Goal: Transaction & Acquisition: Obtain resource

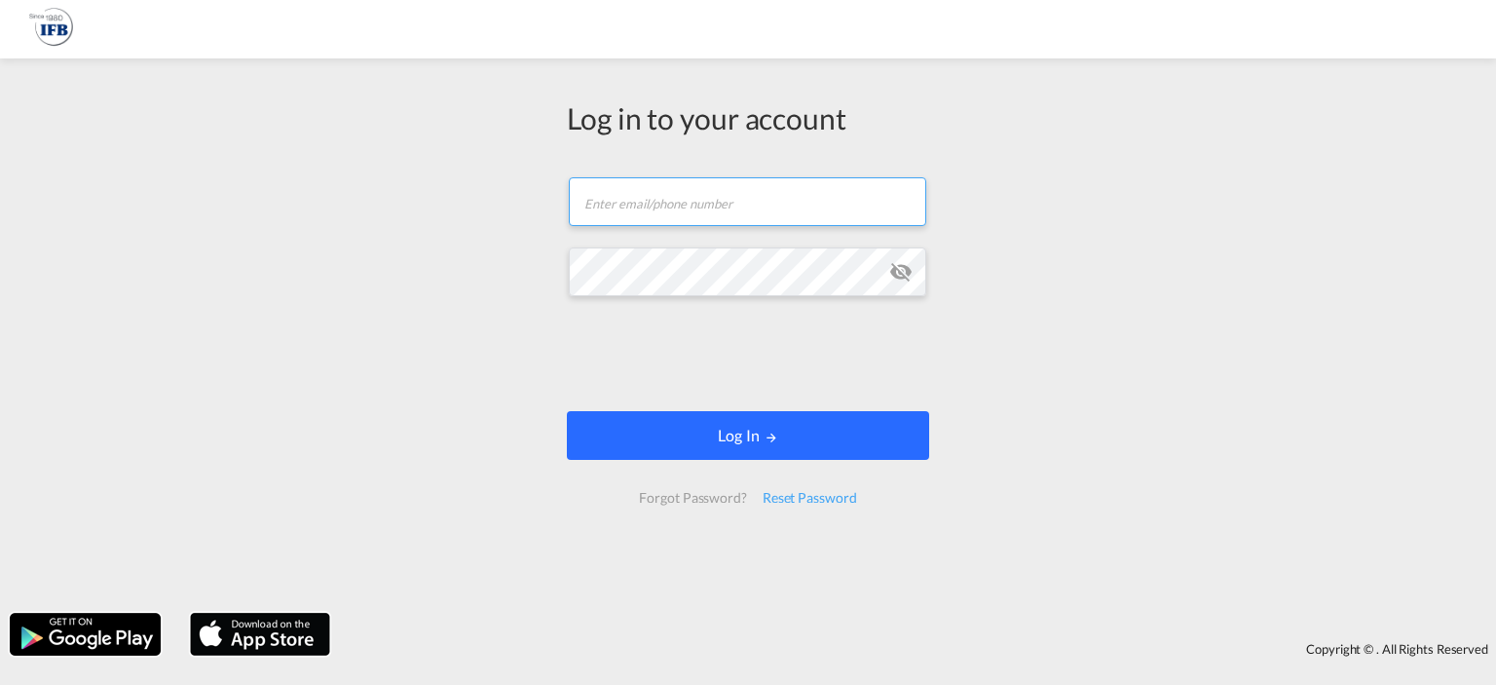
type input "g.begou@france-ifbgroup.net"
click at [661, 421] on button "Log In" at bounding box center [748, 435] width 362 height 49
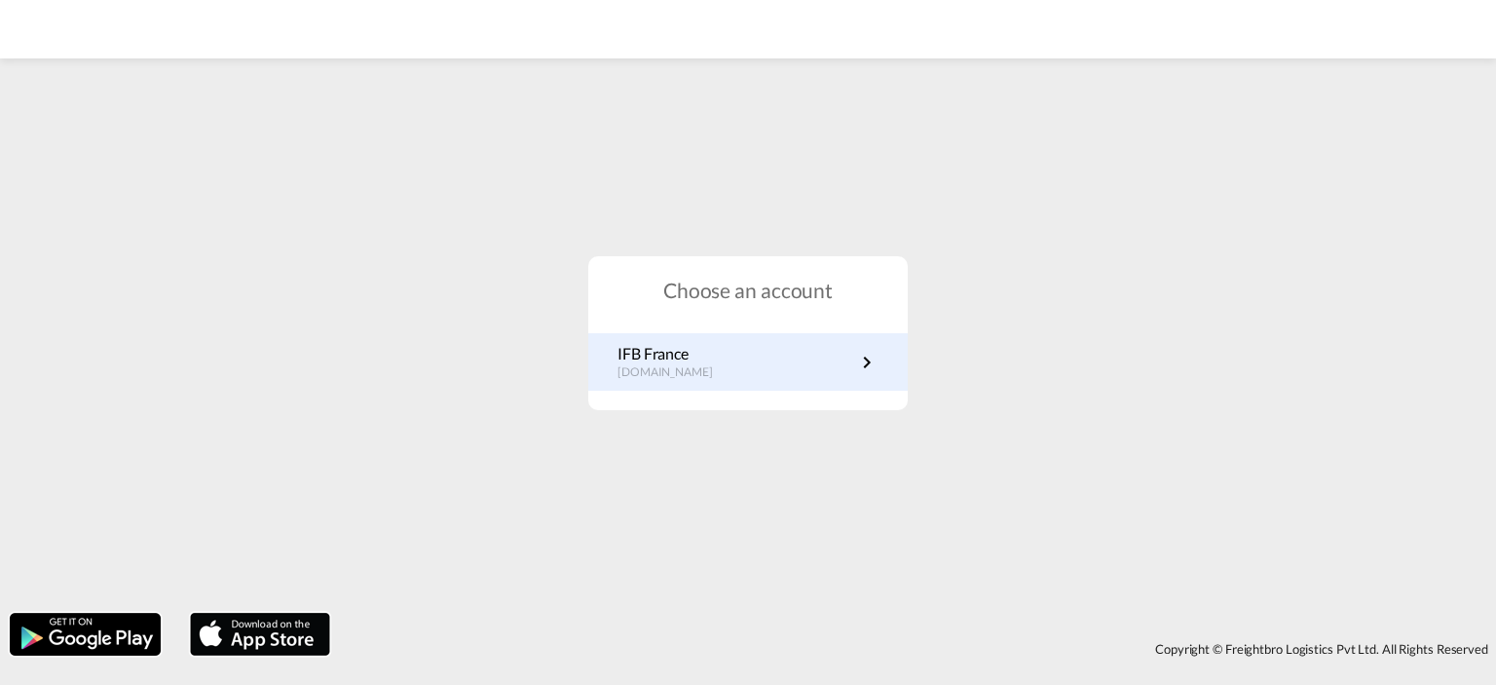
click at [702, 377] on p "fr.portal.ifb.com" at bounding box center [674, 372] width 115 height 17
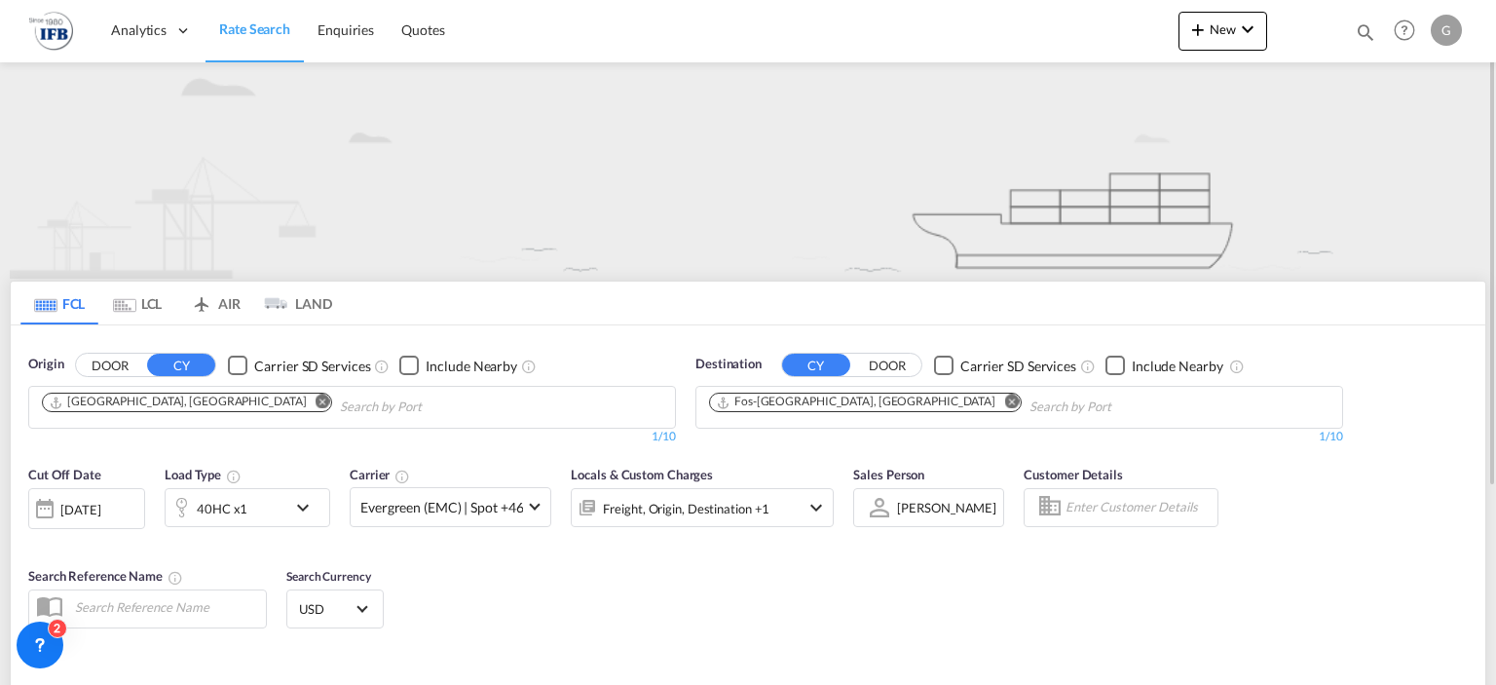
click at [316, 407] on md-icon "Remove" at bounding box center [323, 401] width 15 height 15
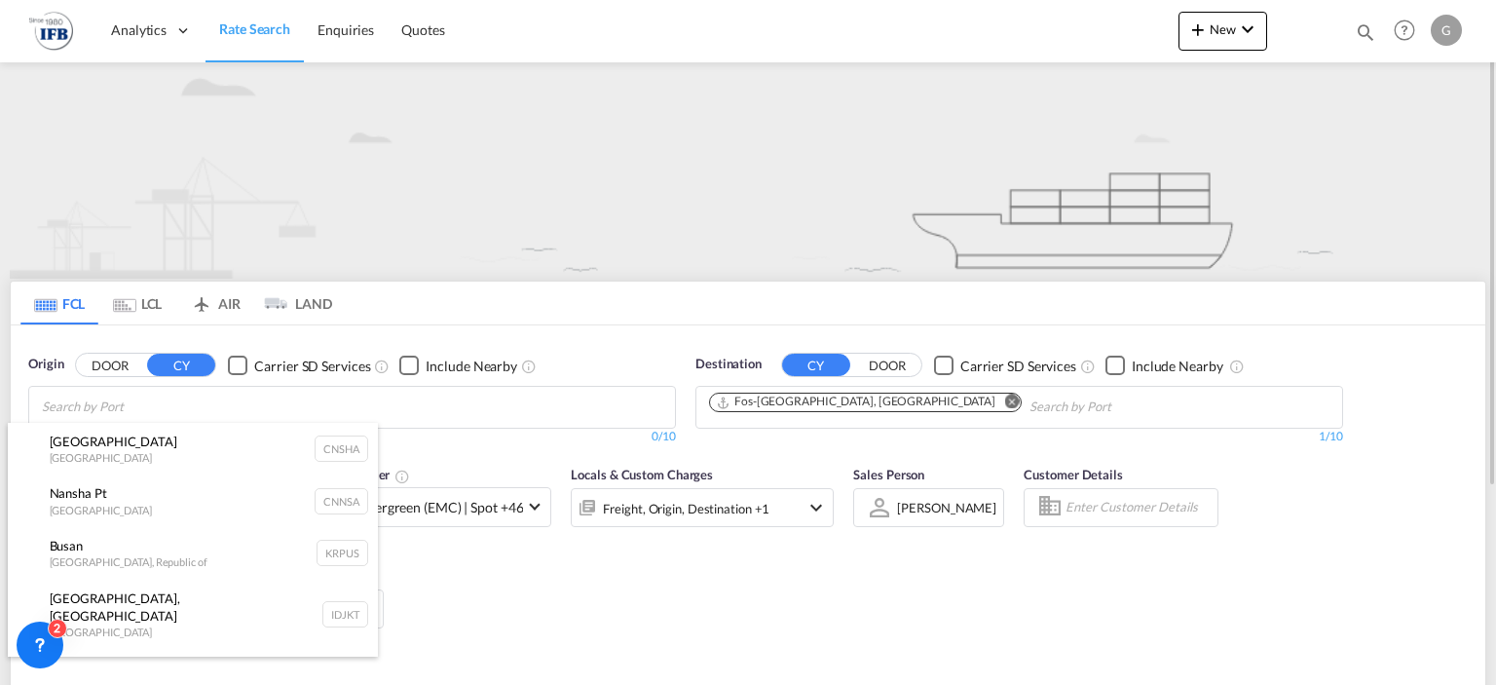
click at [176, 407] on body "Analytics Reports Rate Search Enquiries Quotes Analytics Reports" at bounding box center [748, 342] width 1496 height 685
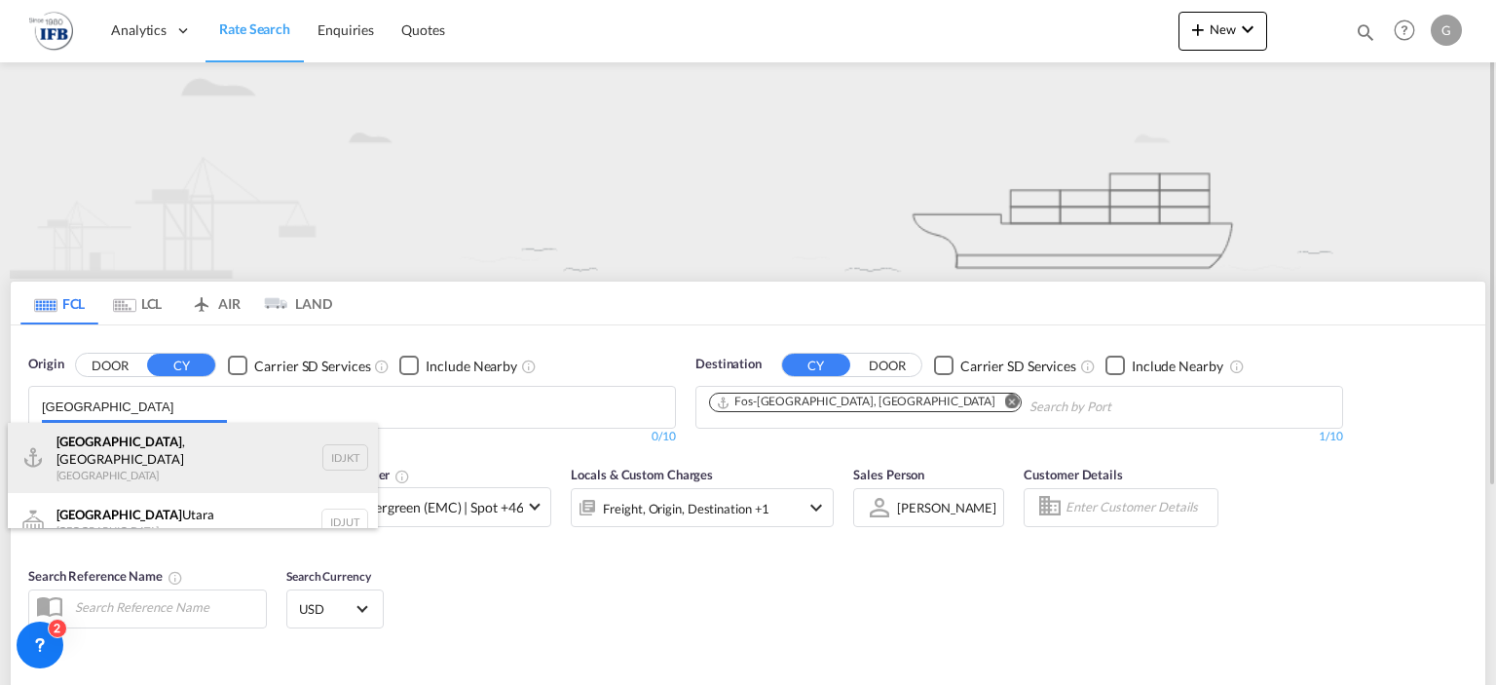
type input "[GEOGRAPHIC_DATA]"
click at [117, 451] on div "[GEOGRAPHIC_DATA] , [GEOGRAPHIC_DATA] [GEOGRAPHIC_DATA] IDJKT" at bounding box center [193, 458] width 370 height 70
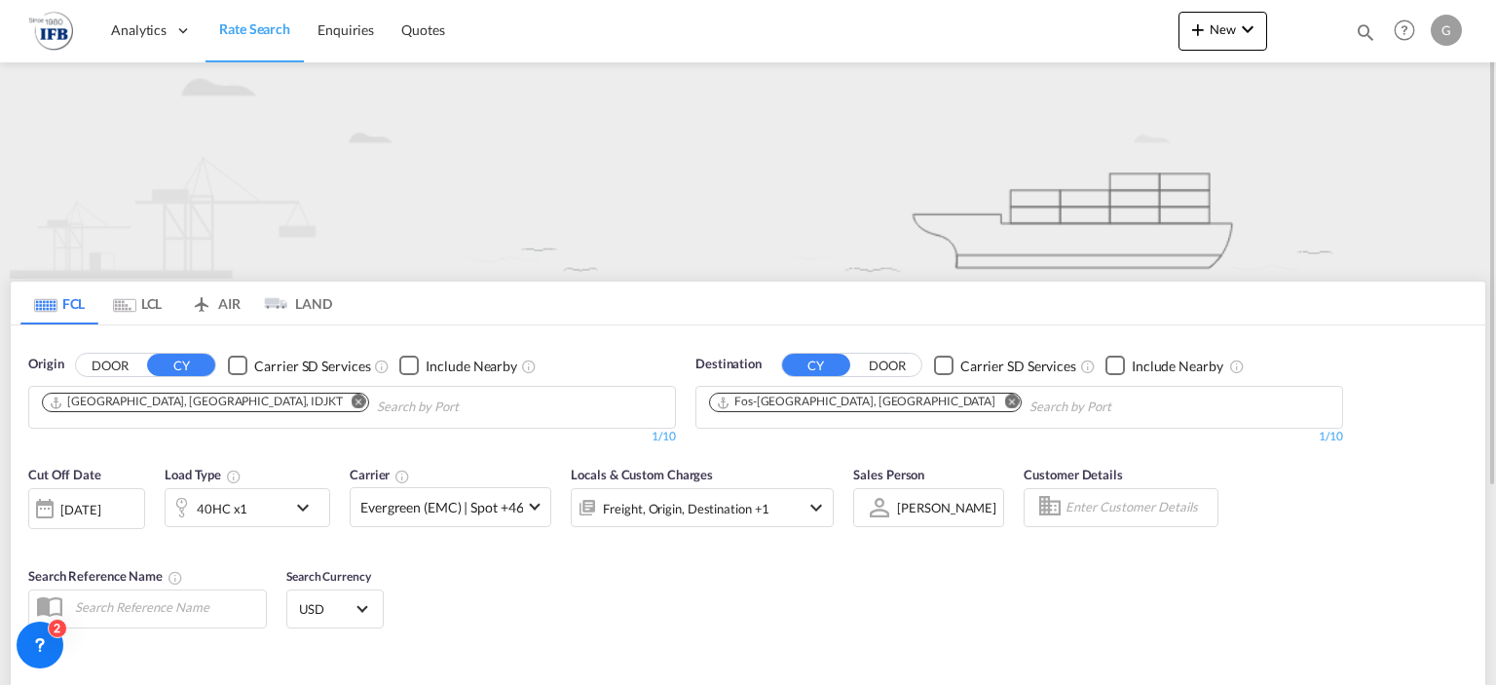
click at [305, 502] on md-icon "icon-chevron-down" at bounding box center [307, 507] width 33 height 23
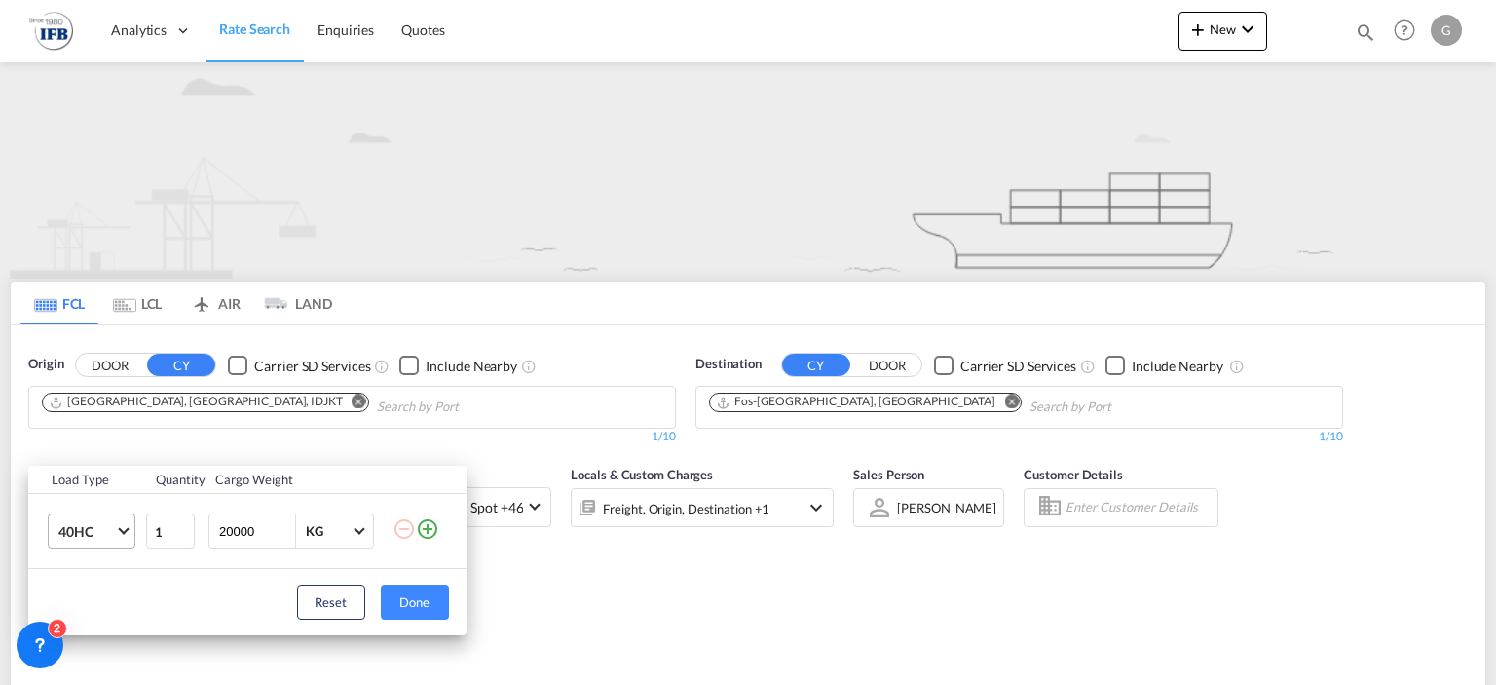
click at [129, 531] on md-select-value "40HC" at bounding box center [95, 530] width 78 height 33
click at [93, 431] on md-option "20GP" at bounding box center [108, 437] width 132 height 47
click at [229, 525] on input "20000" at bounding box center [256, 530] width 78 height 33
type input "26000"
click at [432, 602] on button "Done" at bounding box center [415, 601] width 68 height 35
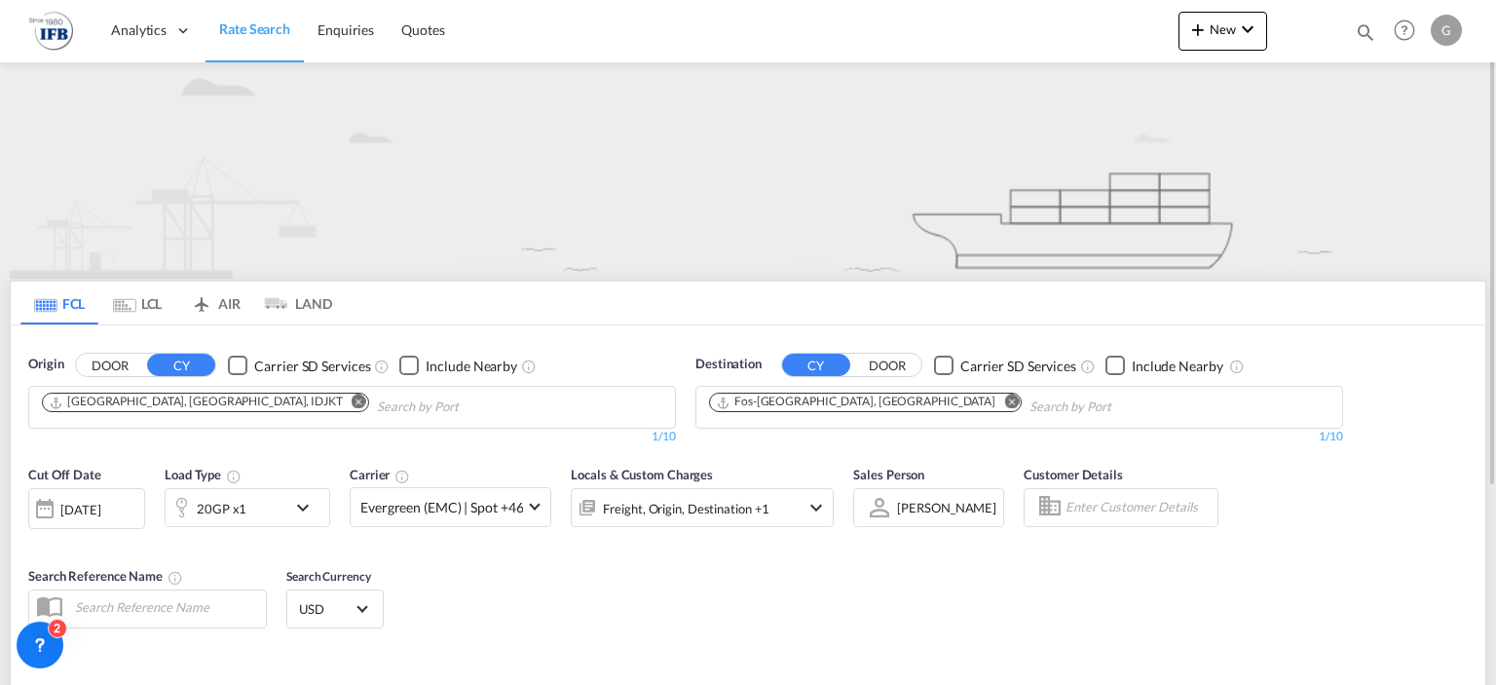
click at [64, 516] on div "[DATE]" at bounding box center [80, 510] width 40 height 18
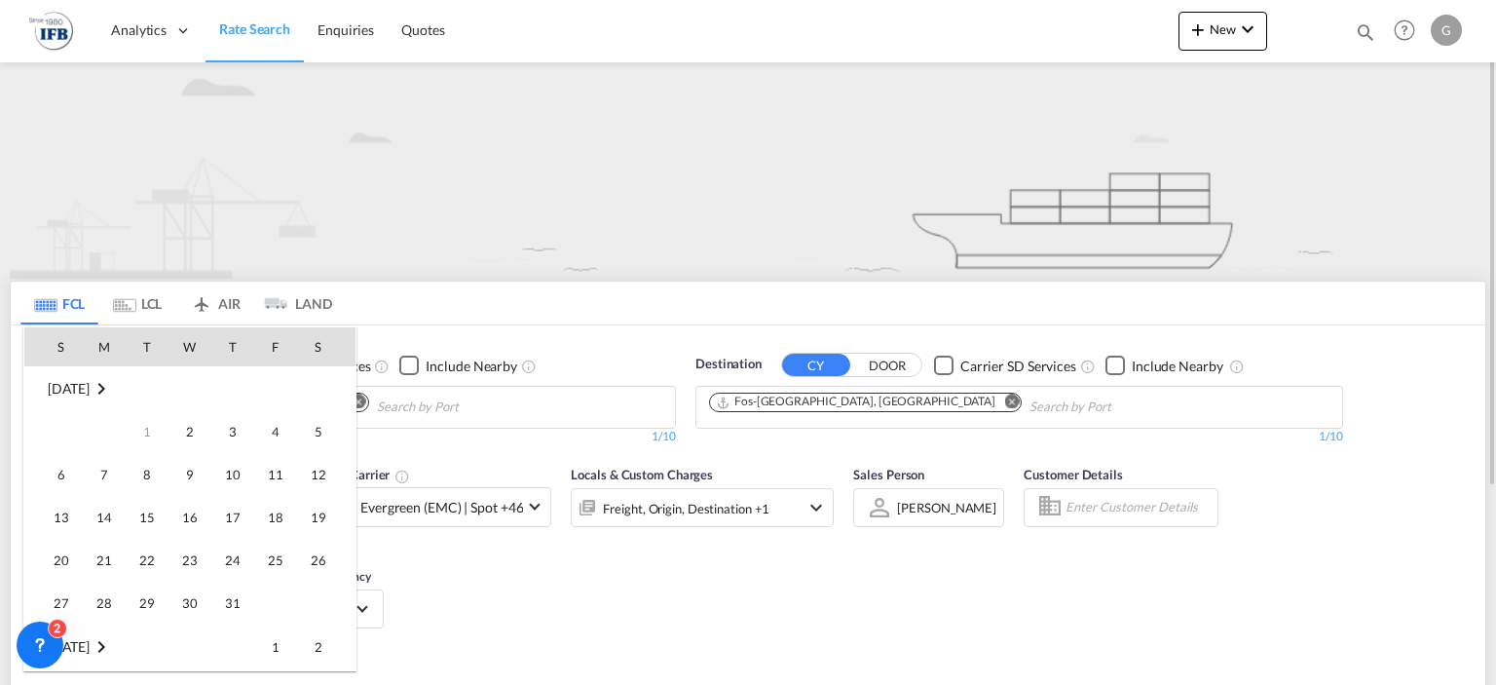
scroll to position [516, 0]
click at [326, 643] on span "4" at bounding box center [318, 646] width 39 height 39
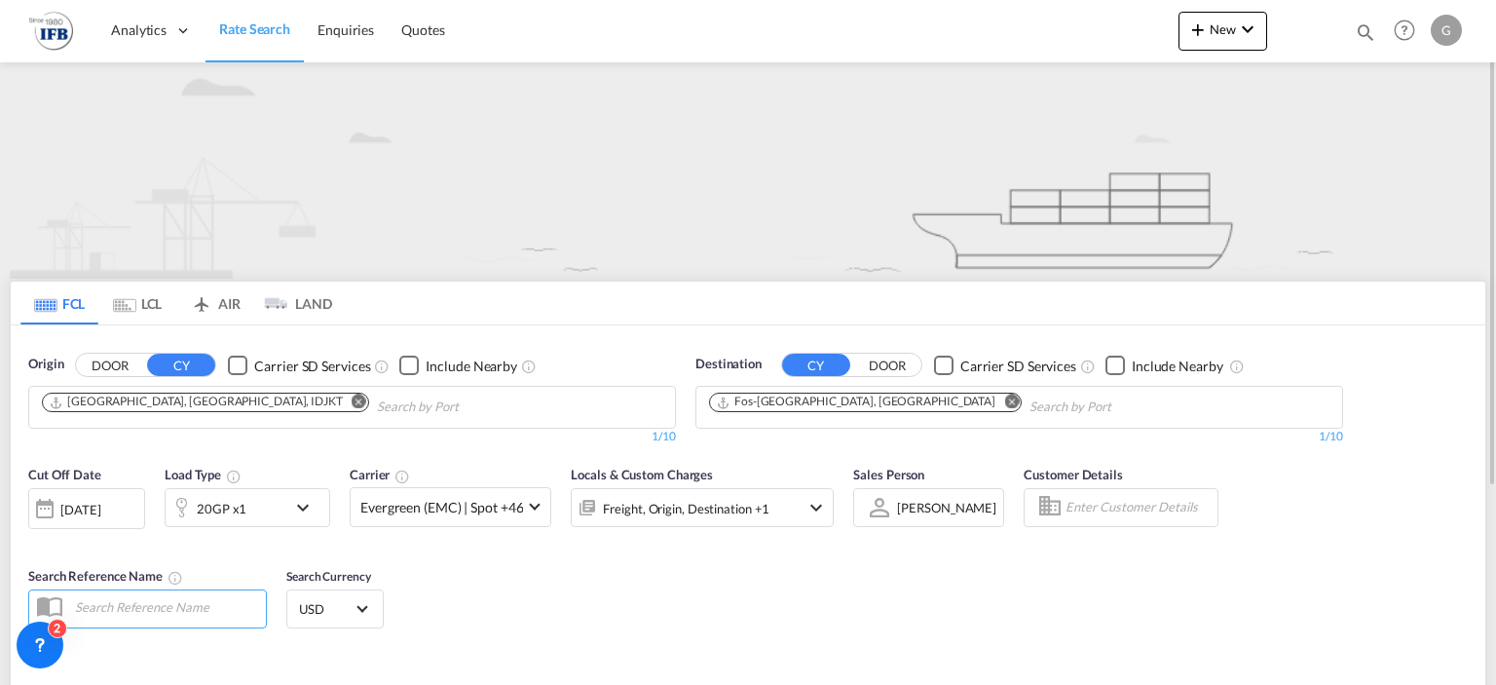
click at [100, 503] on div "[DATE]" at bounding box center [80, 510] width 40 height 18
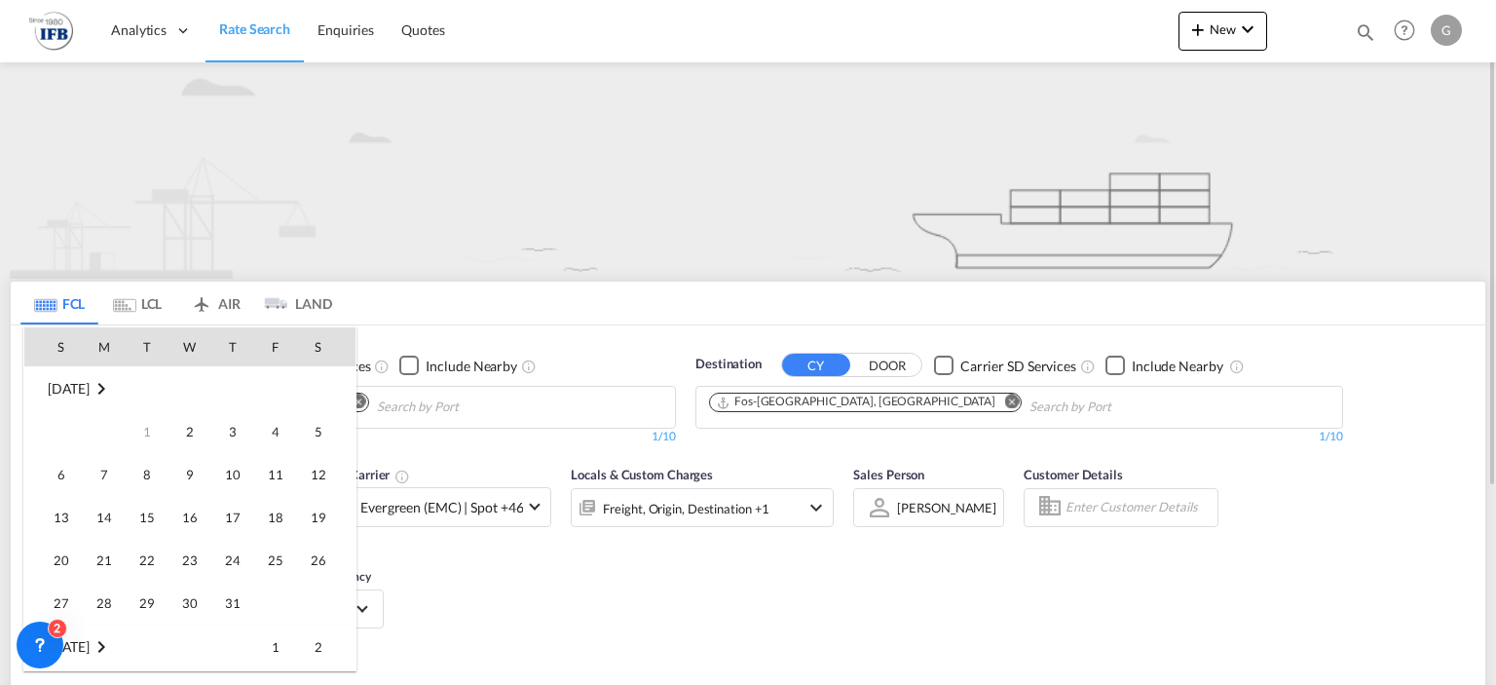
scroll to position [774, 0]
click at [101, 431] on span "6" at bounding box center [104, 431] width 39 height 39
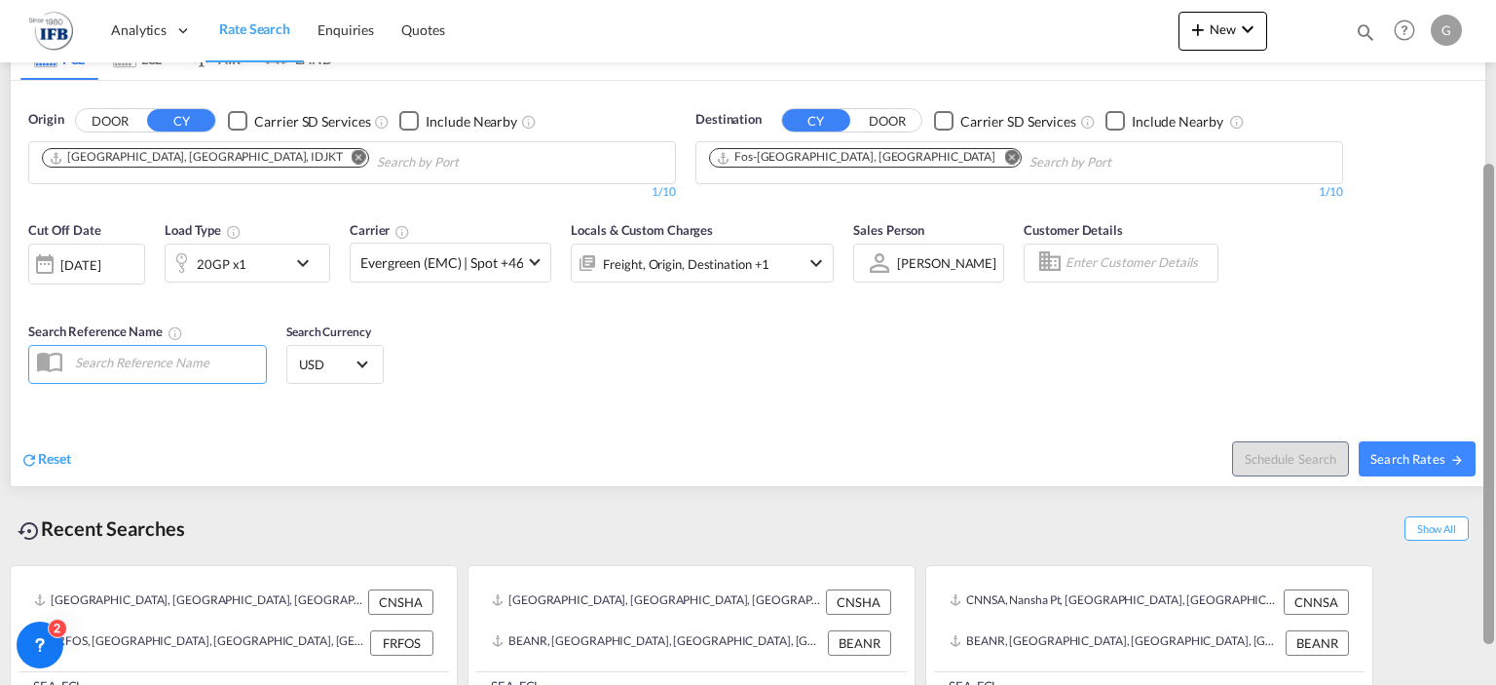
drag, startPoint x: 1491, startPoint y: 189, endPoint x: 1492, endPoint y: 358, distance: 169.4
click at [1492, 358] on div at bounding box center [1488, 404] width 11 height 480
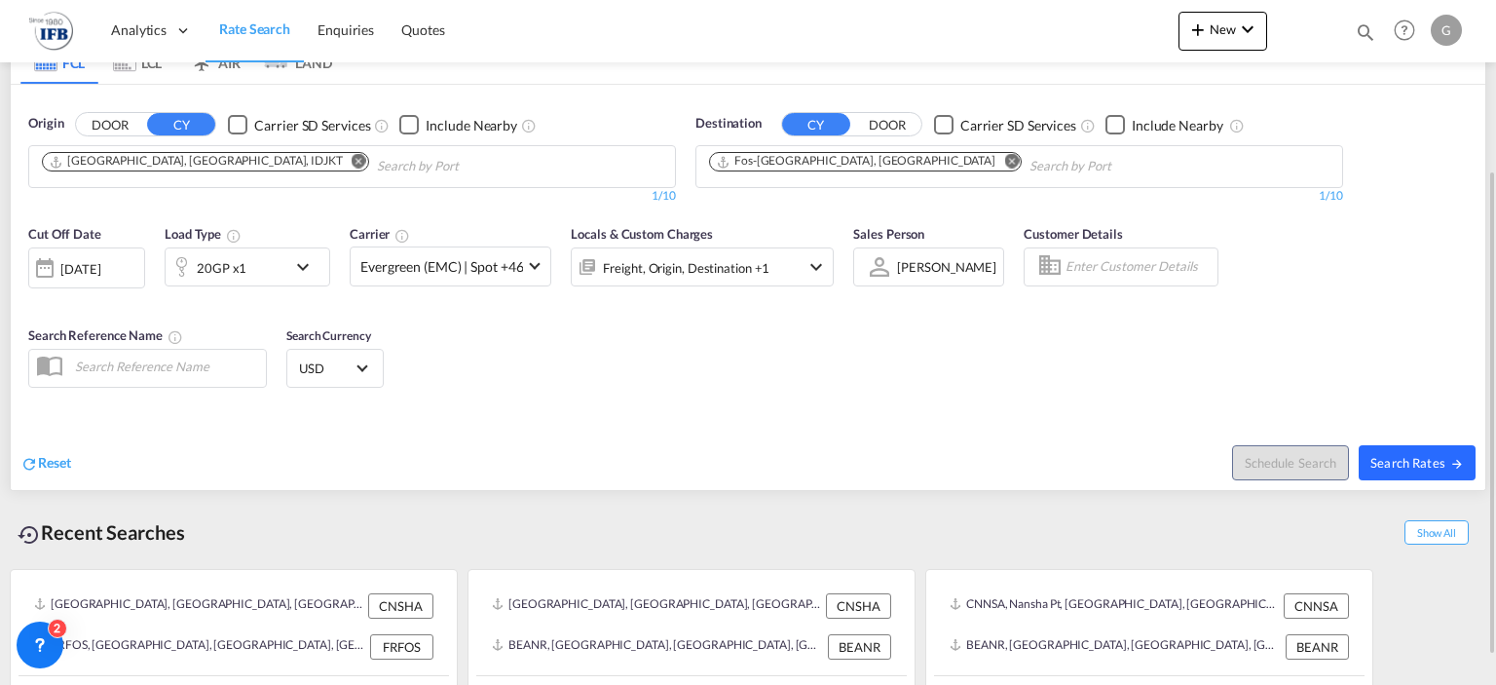
click at [1418, 466] on span "Search Rates" at bounding box center [1416, 463] width 93 height 16
type input "IDJKT to FRFOS / [DATE]"
